Goal: Navigation & Orientation: Understand site structure

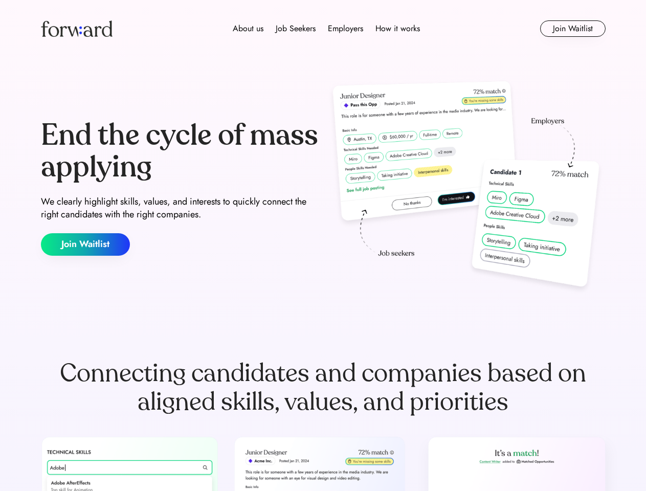
click at [323, 245] on div "End the cycle of mass applying We clearly highlight skills, values, and interes…" at bounding box center [323, 188] width 565 height 220
click at [323, 29] on div "About us Job Seekers Employers How it works" at bounding box center [326, 29] width 403 height 12
click at [77, 29] on img at bounding box center [77, 28] width 72 height 16
click at [326, 29] on div "About us Job Seekers Employers How it works" at bounding box center [326, 29] width 403 height 12
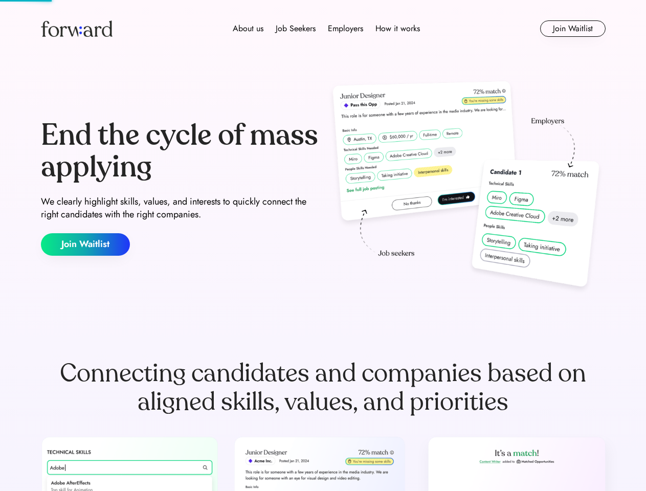
click at [248, 29] on div "About us" at bounding box center [248, 29] width 31 height 12
click at [296, 29] on div "Job Seekers" at bounding box center [296, 29] width 40 height 12
click at [345, 29] on div "Employers" at bounding box center [345, 29] width 35 height 12
click at [397, 29] on div "How it works" at bounding box center [397, 29] width 44 height 12
